Goal: Find specific page/section

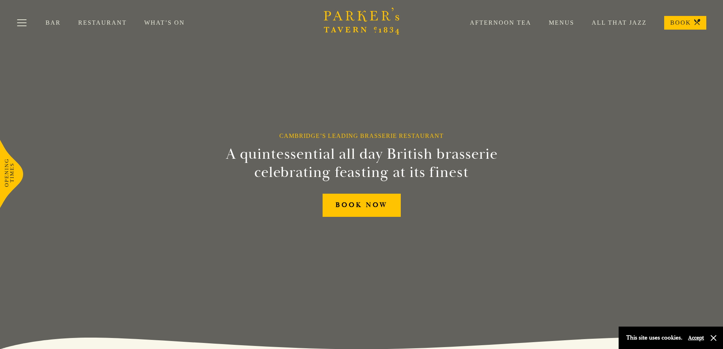
click at [95, 22] on link "Restaurant" at bounding box center [111, 23] width 66 height 8
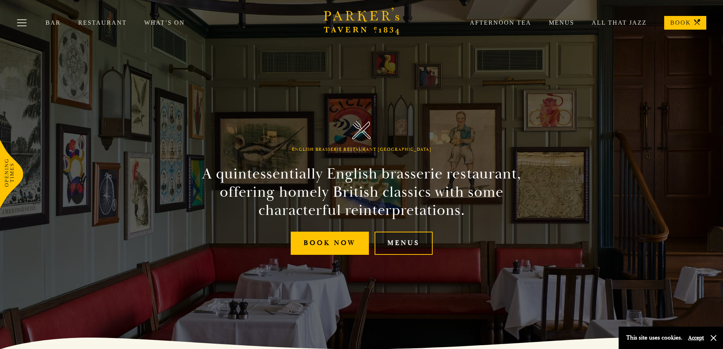
click at [400, 244] on link "Menus" at bounding box center [404, 243] width 58 height 23
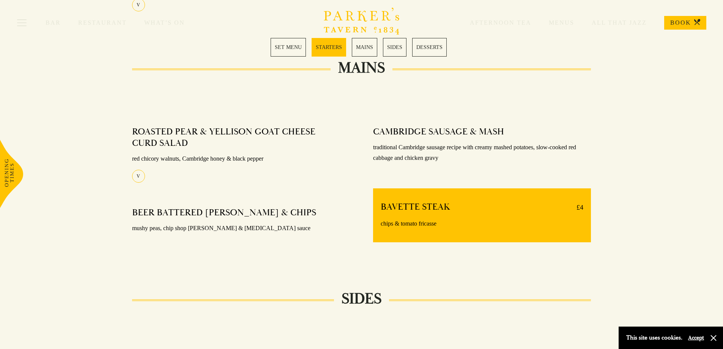
scroll to position [507, 0]
